Goal: Find specific page/section: Find specific page/section

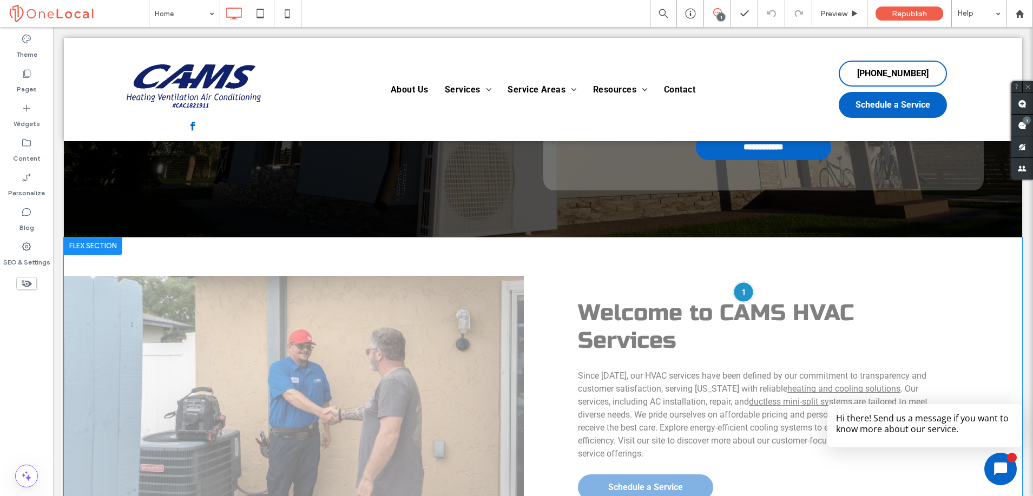
click at [738, 296] on div at bounding box center [743, 292] width 20 height 20
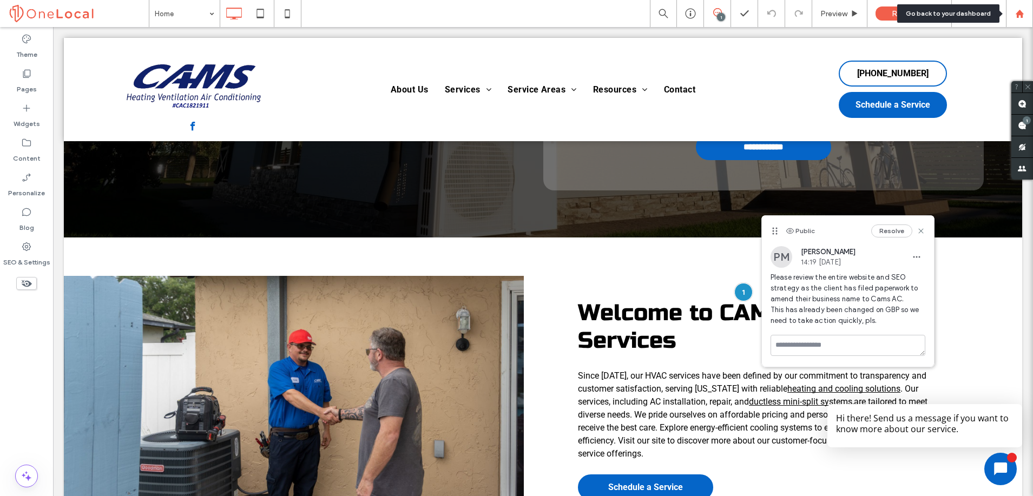
click at [1017, 18] on icon at bounding box center [1019, 13] width 9 height 9
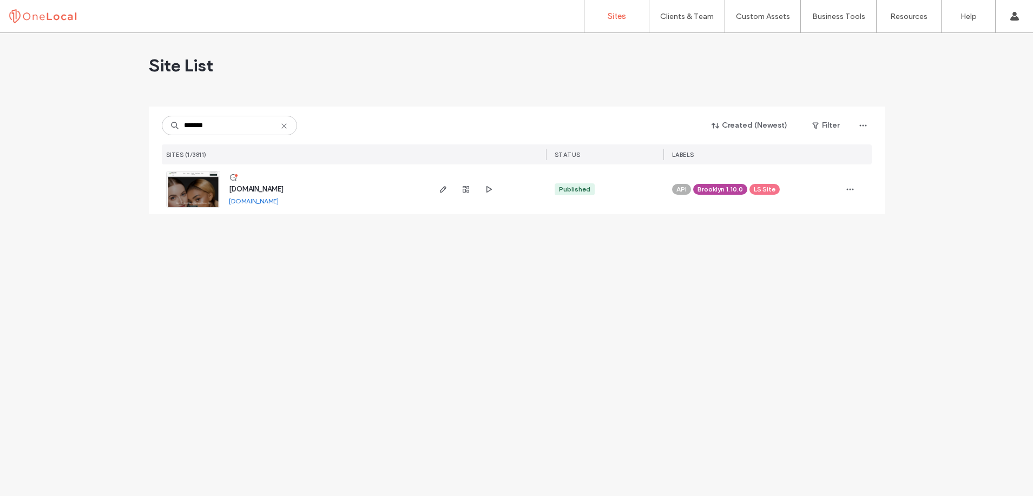
type input "*******"
click at [283, 190] on span "[DOMAIN_NAME]" at bounding box center [256, 189] width 55 height 8
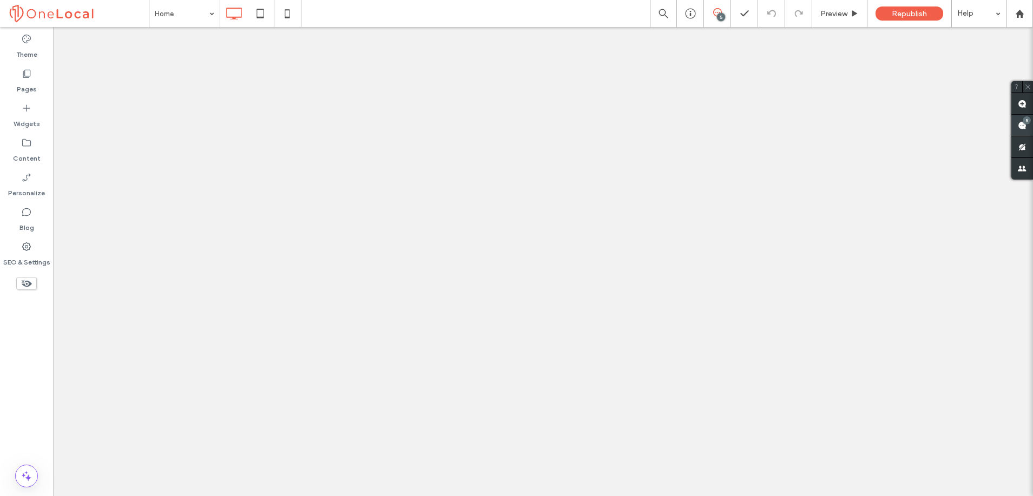
click at [1014, 127] on span at bounding box center [1022, 125] width 22 height 21
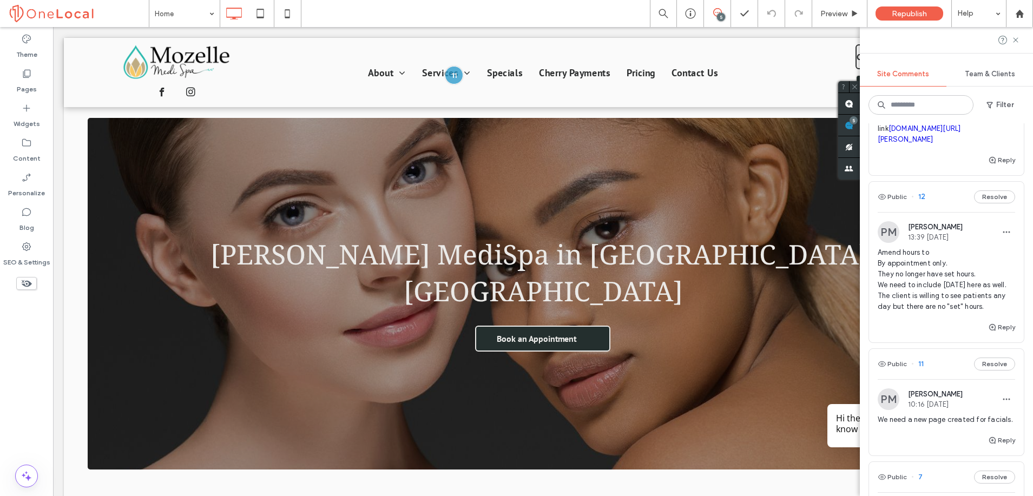
scroll to position [392, 0]
